Goal: Communication & Community: Connect with others

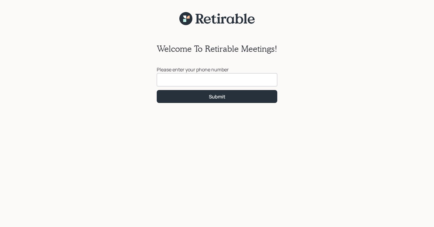
click at [174, 81] on input at bounding box center [217, 79] width 120 height 13
type input "[PHONE_NUMBER]"
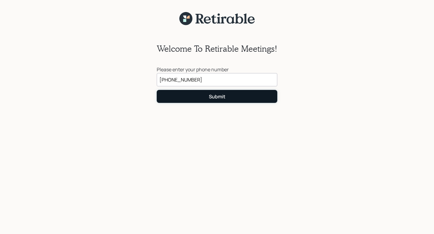
click at [220, 96] on div "Submit" at bounding box center [217, 96] width 17 height 7
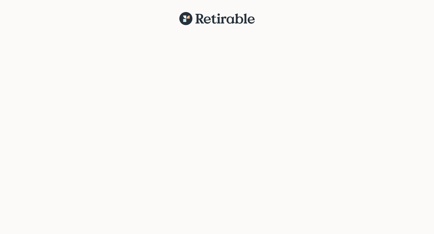
click at [220, 96] on div at bounding box center [217, 134] width 434 height 216
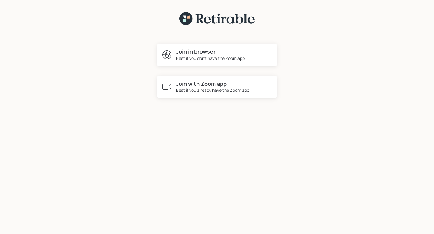
click at [217, 51] on h4 "Join in browser" at bounding box center [210, 51] width 69 height 7
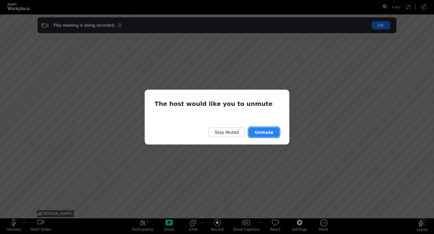
click at [273, 134] on button "Unmute" at bounding box center [263, 132] width 31 height 10
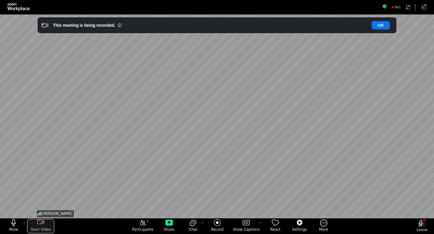
click at [45, 226] on div "start my video" at bounding box center [40, 222] width 27 height 7
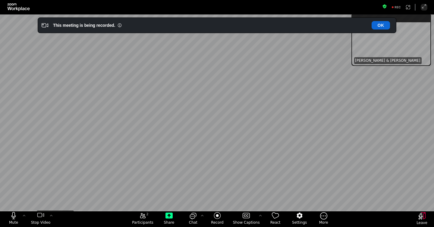
click at [388, 27] on button "OK" at bounding box center [380, 25] width 18 height 8
